Goal: Information Seeking & Learning: Learn about a topic

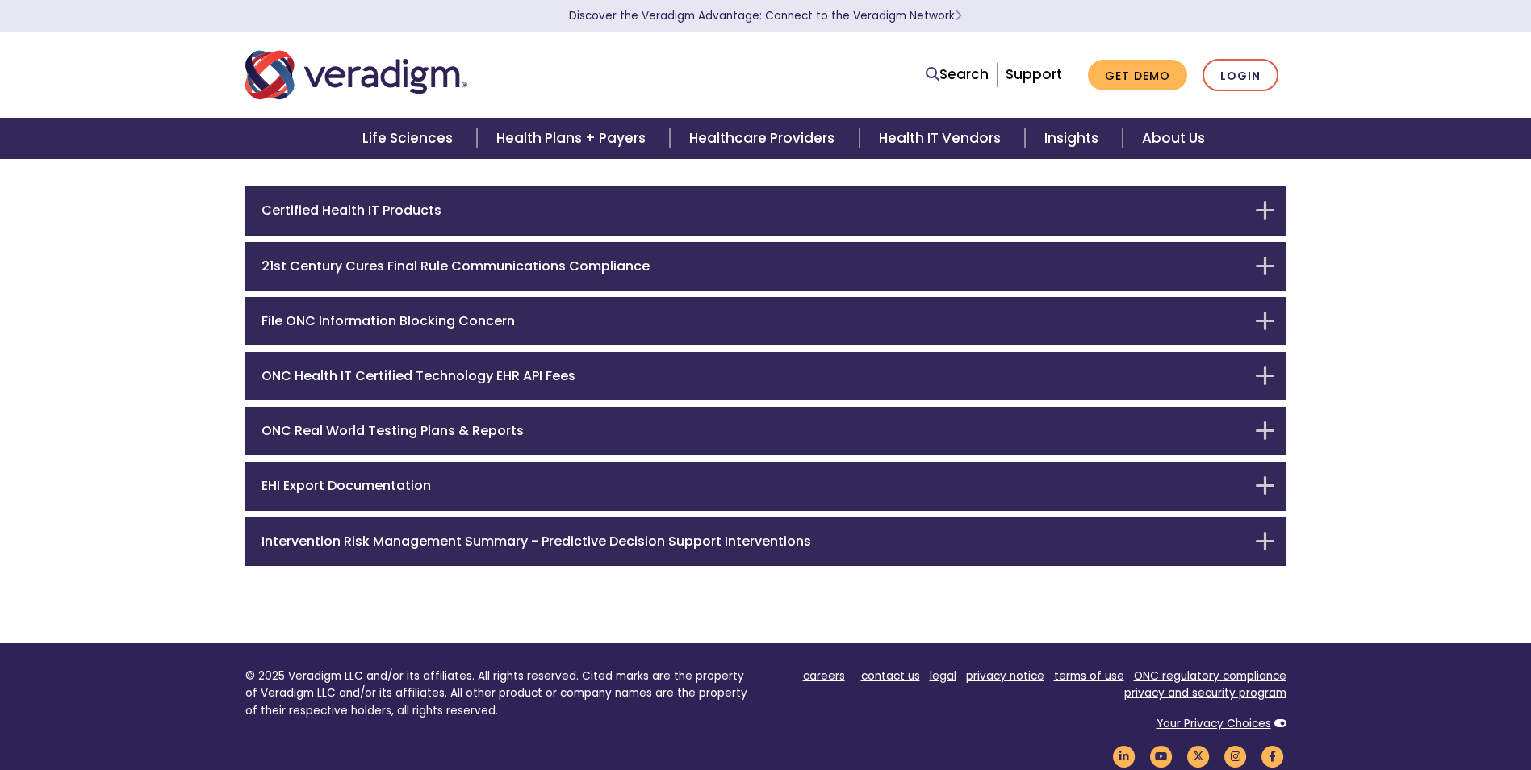
scroll to position [82, 0]
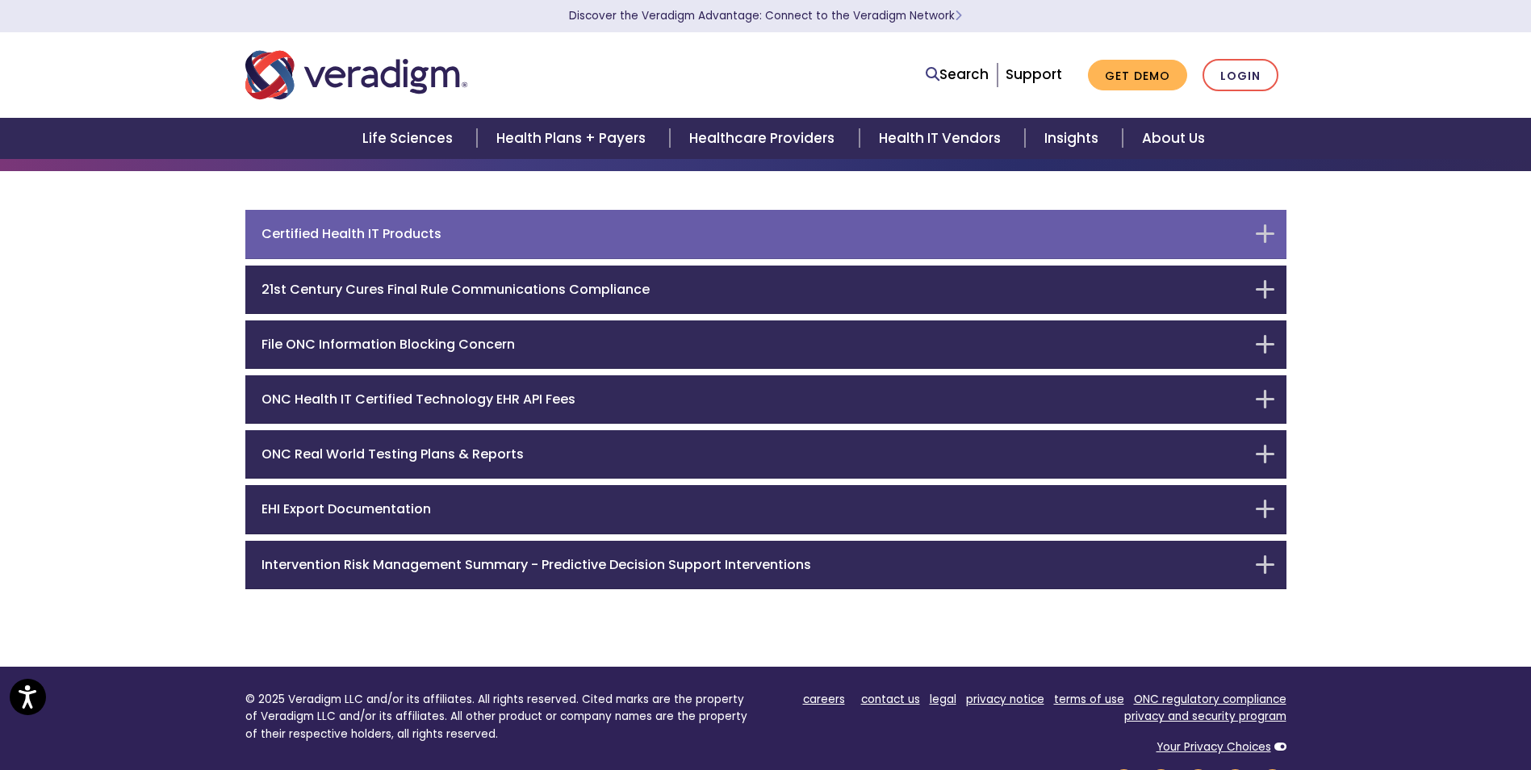
click at [404, 245] on div "Certified Health IT Products" at bounding box center [765, 234] width 1041 height 48
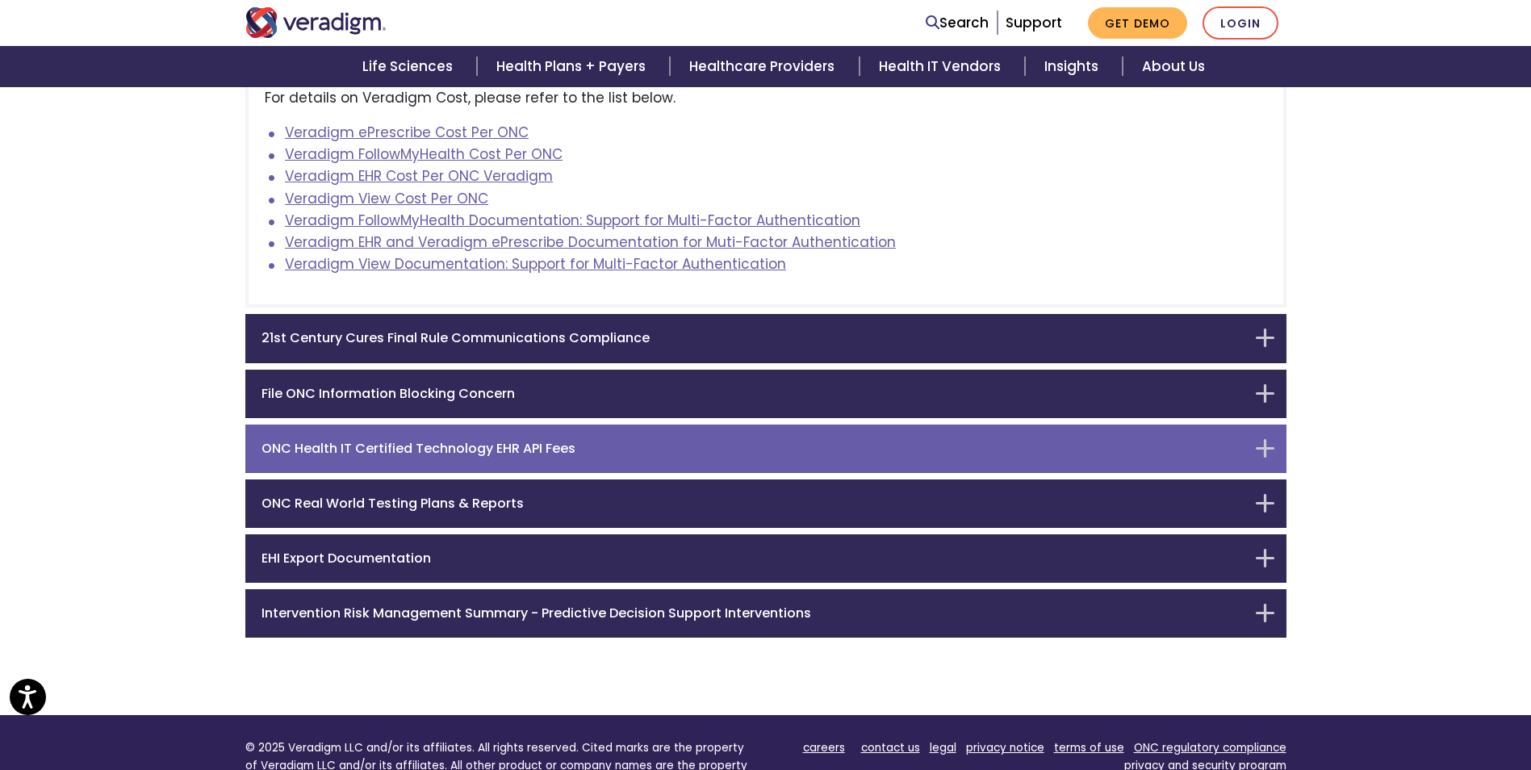
scroll to position [613, 0]
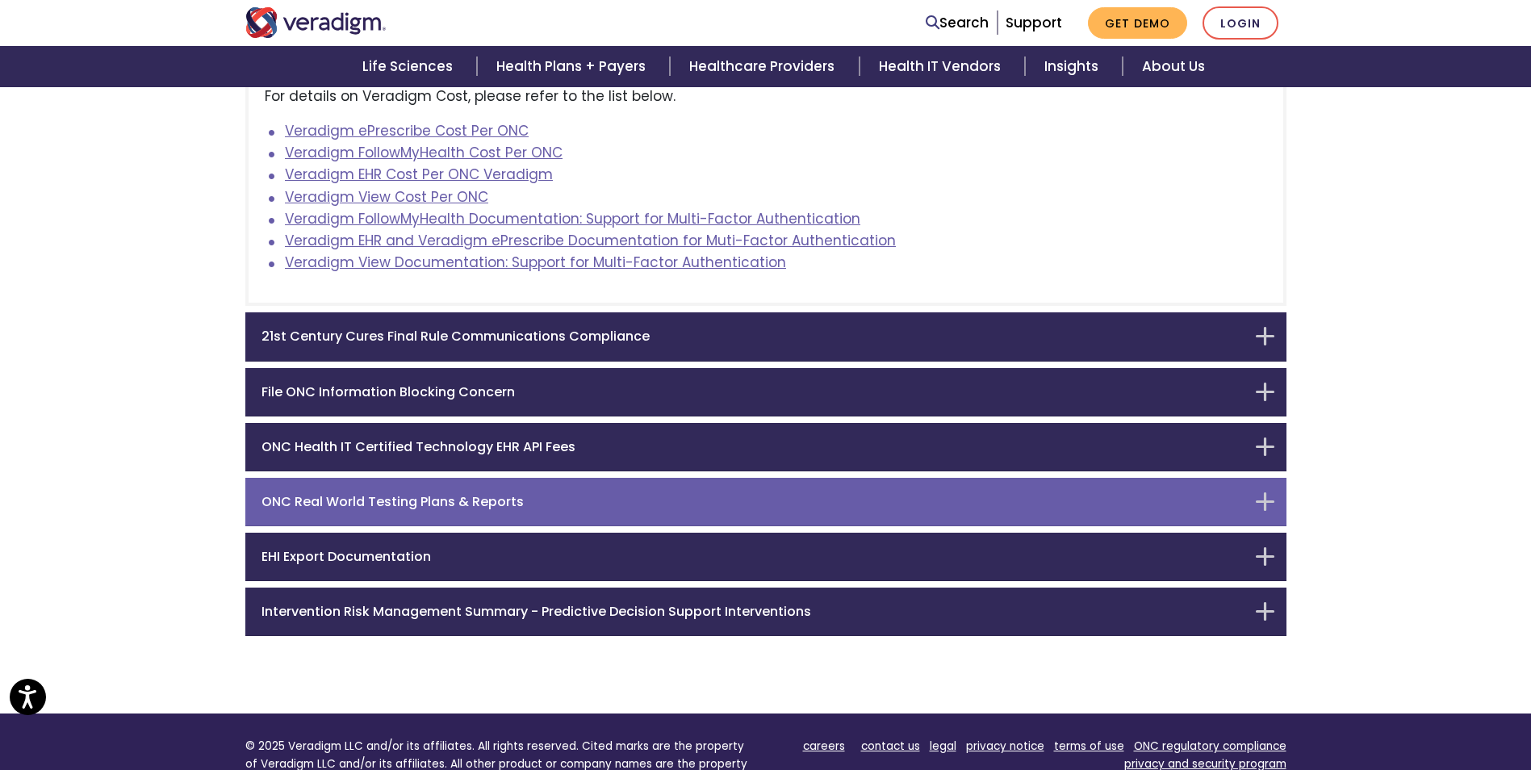
click at [362, 508] on h6 "ONC Real World Testing Plans & Reports" at bounding box center [754, 501] width 985 height 15
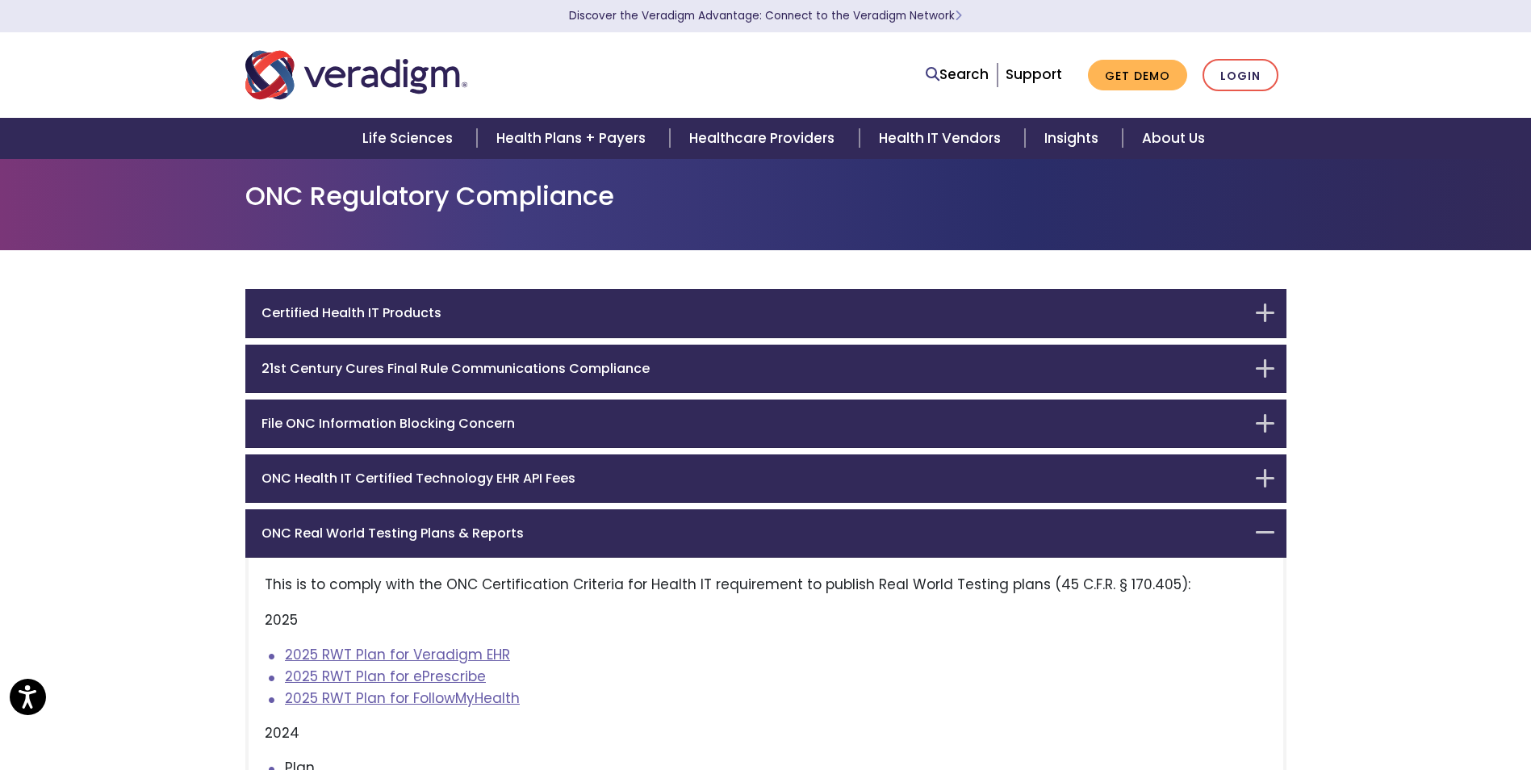
scroll to position [0, 0]
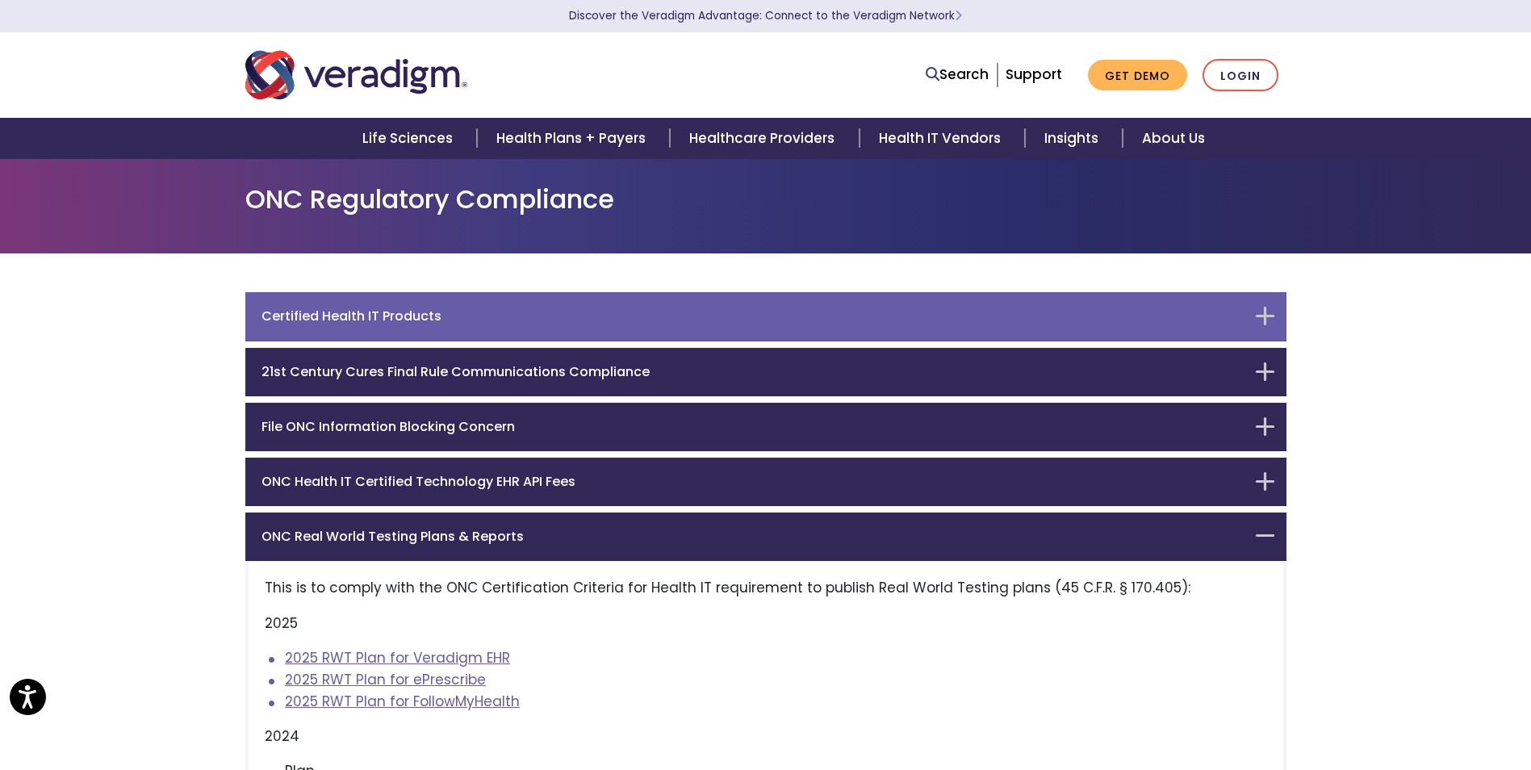
click at [354, 313] on h6 "Certified Health IT Products" at bounding box center [754, 315] width 985 height 15
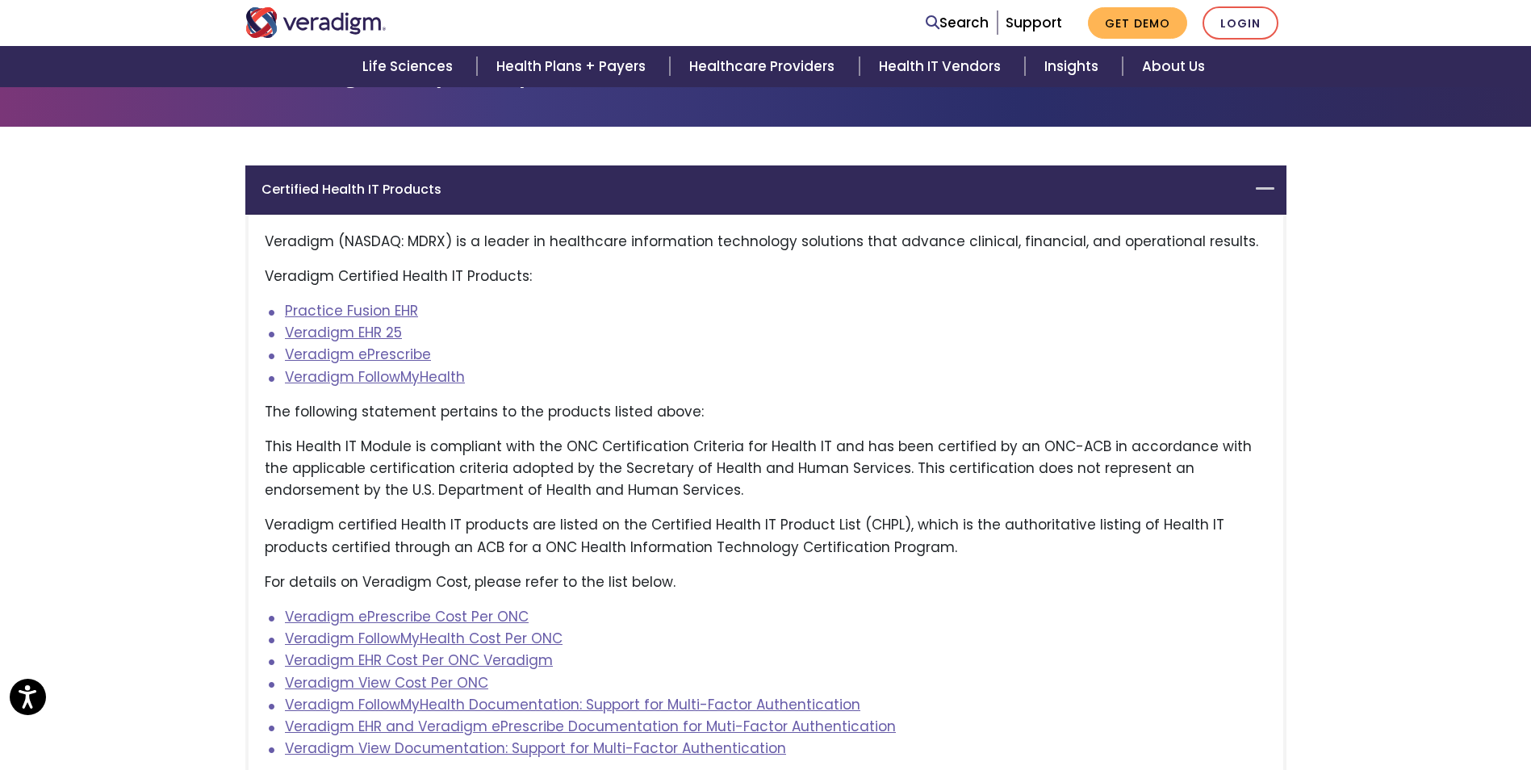
scroll to position [128, 0]
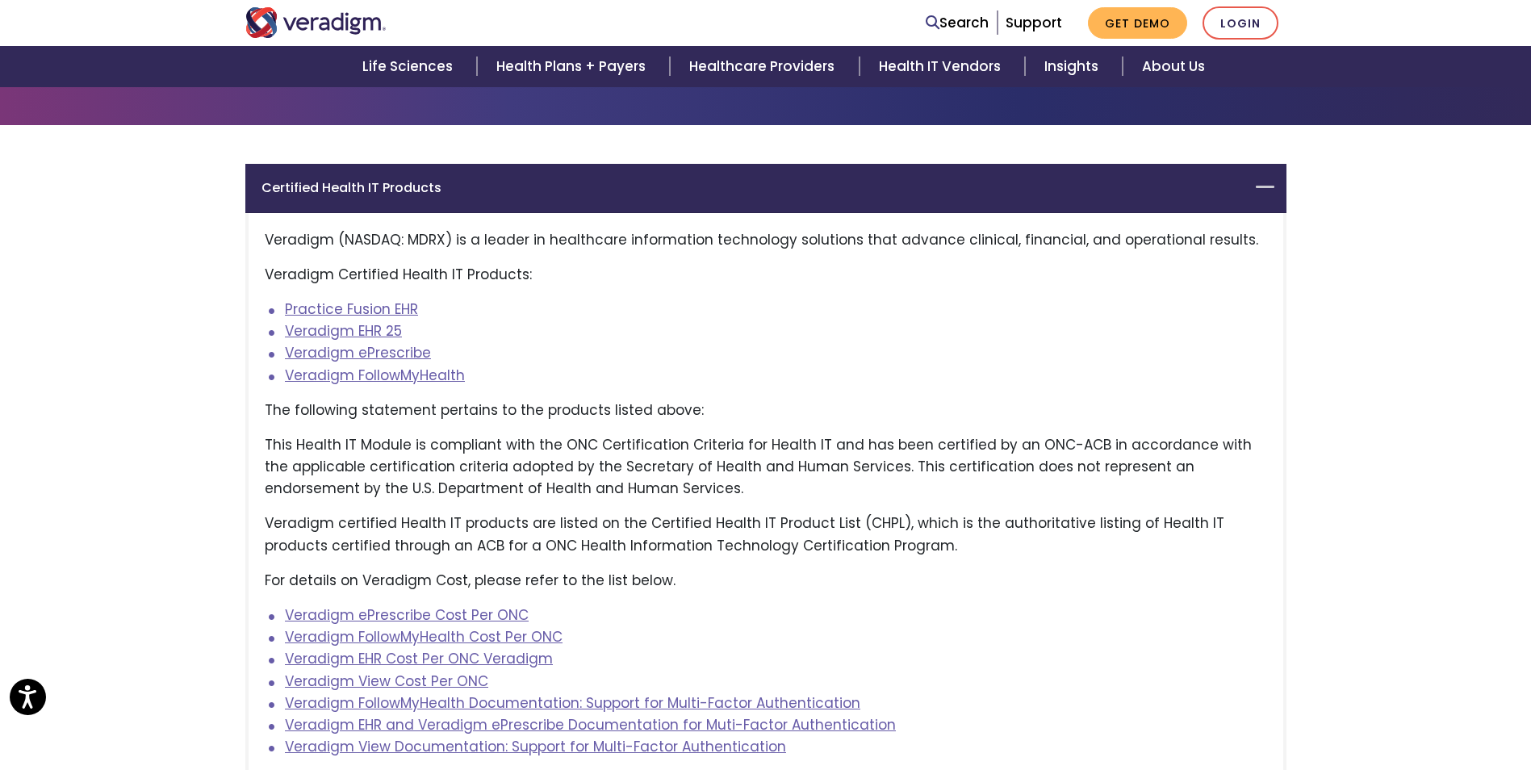
click at [647, 386] on li "Veradigm FollowMyHealth" at bounding box center [776, 376] width 982 height 22
click at [274, 412] on p "The following statement pertains to the products listed above:" at bounding box center [766, 411] width 1003 height 22
drag, startPoint x: 512, startPoint y: 417, endPoint x: 752, endPoint y: 395, distance: 240.7
click at [752, 395] on div "Veradigm (NASDAQ: MDRX) is a leader in healthcare information technology soluti…" at bounding box center [765, 502] width 1041 height 578
click at [290, 476] on p "This Health IT Module is compliant with the ONC Certification Criteria for Heal…" at bounding box center [766, 467] width 1003 height 66
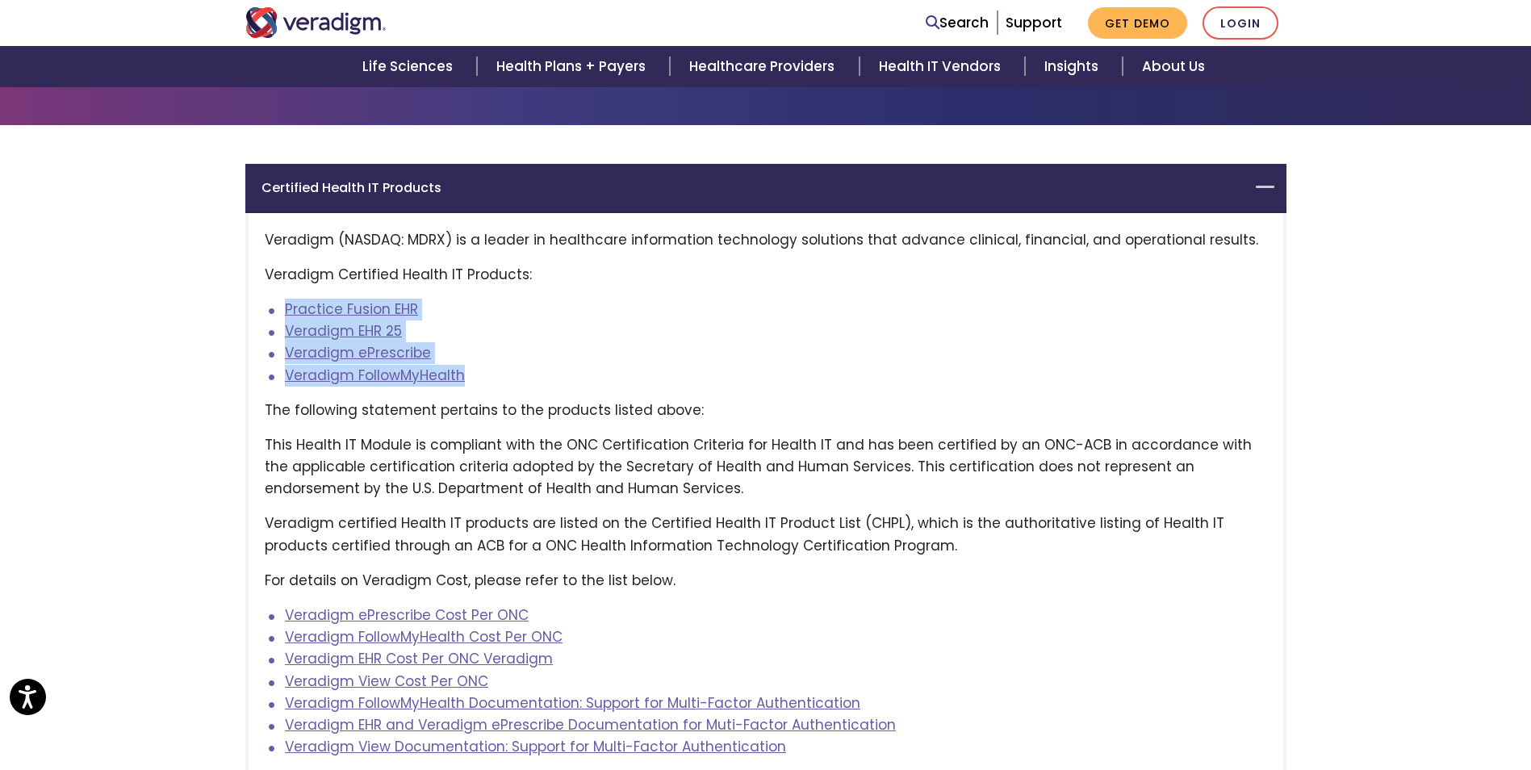
drag, startPoint x: 486, startPoint y: 374, endPoint x: 263, endPoint y: 287, distance: 239.3
click at [263, 287] on div "Veradigm (NASDAQ: MDRX) is a leader in healthcare information technology soluti…" at bounding box center [765, 502] width 1041 height 578
click at [621, 352] on li "Veradigm ePrescribe" at bounding box center [776, 353] width 982 height 22
